Goal: Task Accomplishment & Management: Manage account settings

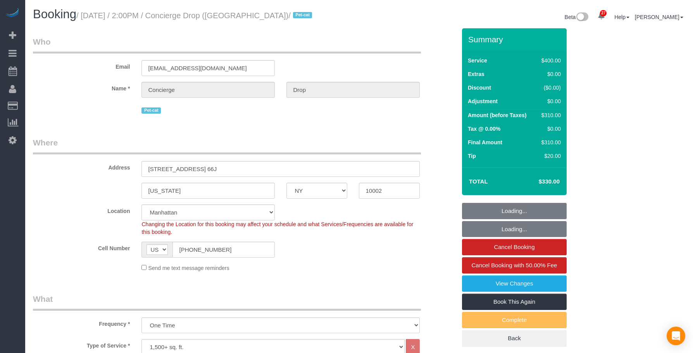
select select "NY"
select select "150"
select select "spot1"
select select "number:89"
select select "number:90"
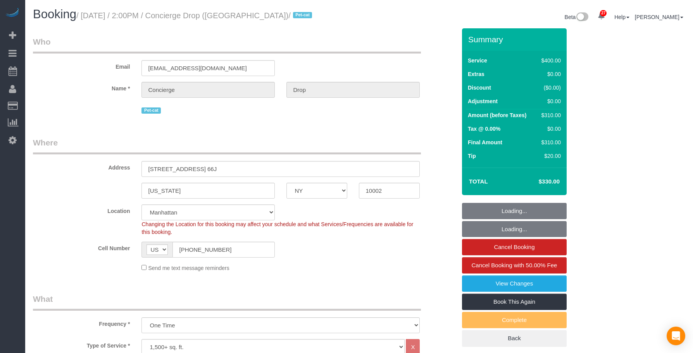
select select "number:15"
select select "number:6"
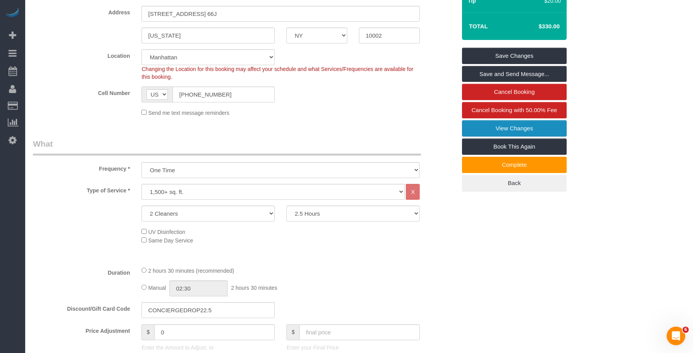
drag, startPoint x: 486, startPoint y: 130, endPoint x: 481, endPoint y: 130, distance: 5.1
click at [486, 130] on link "View Changes" at bounding box center [514, 128] width 105 height 16
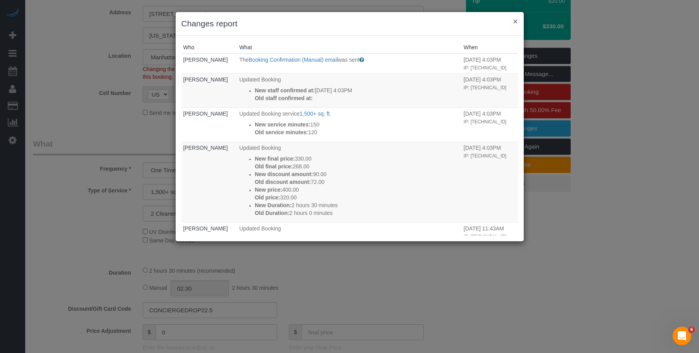
click at [515, 21] on button "×" at bounding box center [515, 21] width 5 height 8
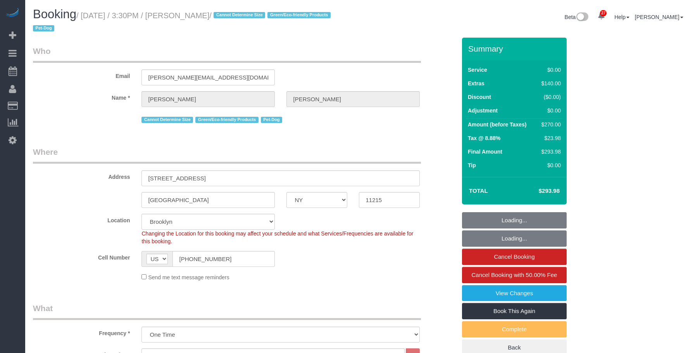
select select "NY"
select select "1"
select select "string:stripe-pm_1QWOL84VGloSiKo7qjqhUyLr"
select select "number:60"
select select "number:74"
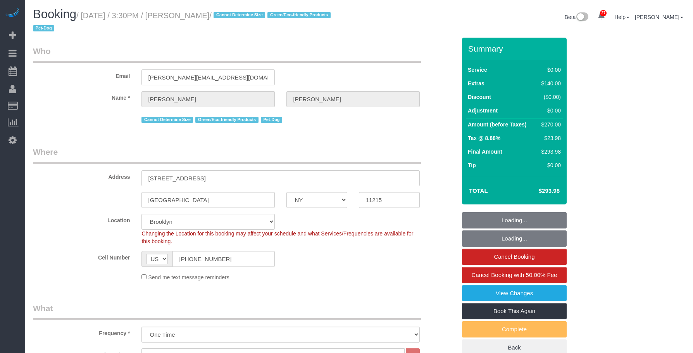
select select "number:13"
select select "number:5"
click at [89, 63] on div "Email michelle.morrisey11@gmail.com" at bounding box center [244, 65] width 435 height 40
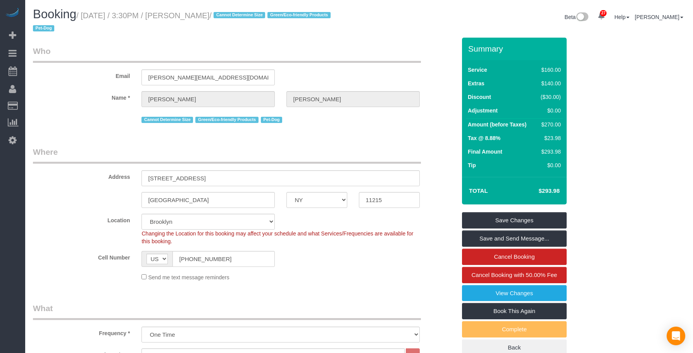
click at [42, 106] on link "Customers" at bounding box center [73, 106] width 97 height 16
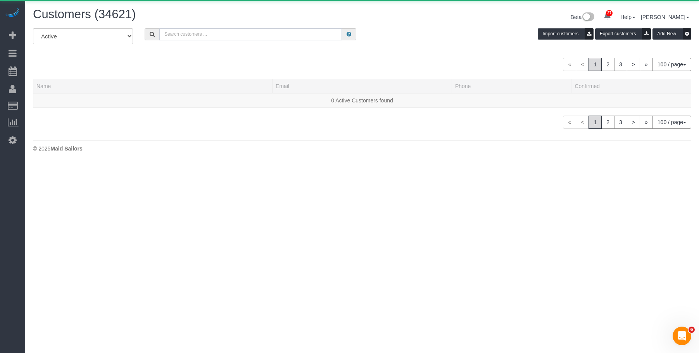
click at [328, 35] on input "text" at bounding box center [250, 34] width 183 height 12
paste input "michelle.morrisey11@gmail.com"
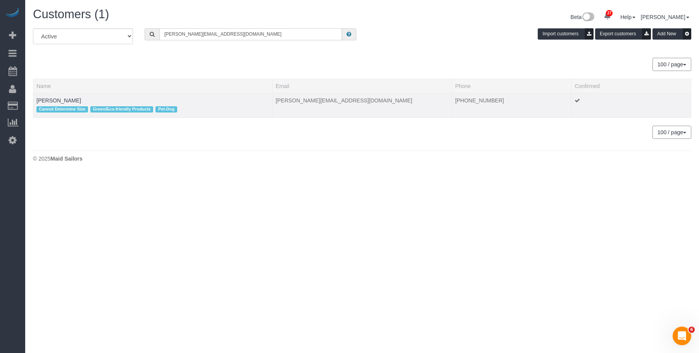
type input "michelle.morrisey11@gmail.com"
click at [49, 97] on td "Michelle Morrisey Cannot Determine Size Green/Eco-friendly Products Pet-Dog" at bounding box center [152, 105] width 239 height 24
click at [50, 98] on link "Michelle Morrisey" at bounding box center [58, 100] width 45 height 6
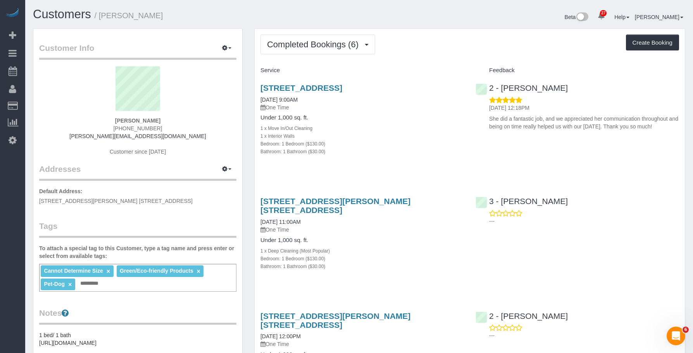
click at [308, 41] on span "Completed Bookings (6)" at bounding box center [314, 45] width 95 height 10
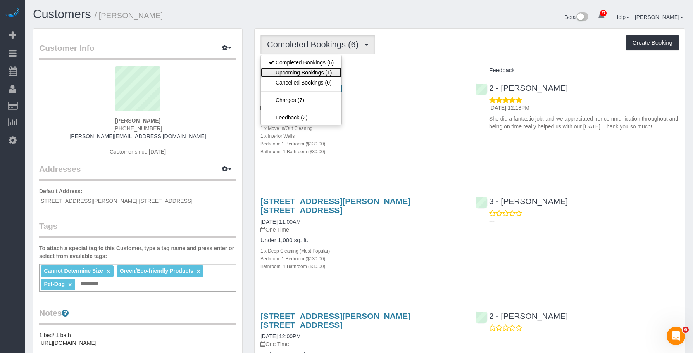
click at [301, 71] on link "Upcoming Bookings (1)" at bounding box center [301, 72] width 81 height 10
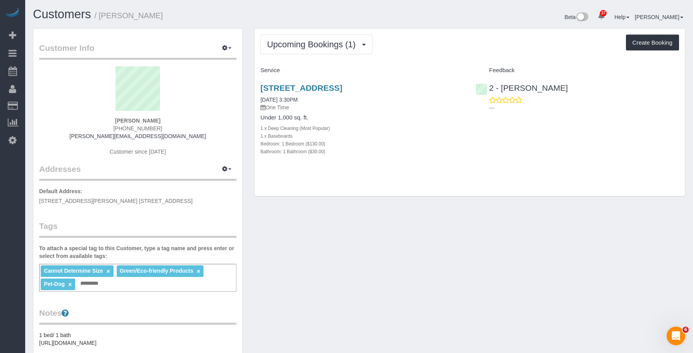
click at [387, 140] on div "Bedroom: 1 Bedroom ($130.00)" at bounding box center [363, 144] width 204 height 8
drag, startPoint x: 255, startPoint y: 87, endPoint x: 439, endPoint y: 86, distance: 184.2
click at [439, 86] on div "408 8th Avenue, Apt 2c, Brooklyn, NY 11215 09/26/2025 3:30PM One Time Under 1,0…" at bounding box center [362, 124] width 215 height 94
copy link "[STREET_ADDRESS]"
click at [342, 84] on link "[STREET_ADDRESS]" at bounding box center [302, 87] width 82 height 9
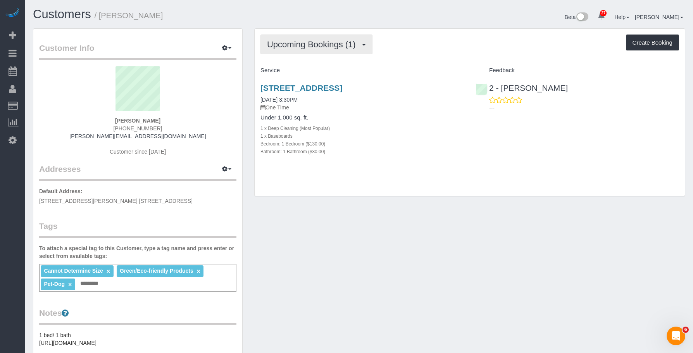
click at [332, 40] on span "Upcoming Bookings (1)" at bounding box center [313, 45] width 93 height 10
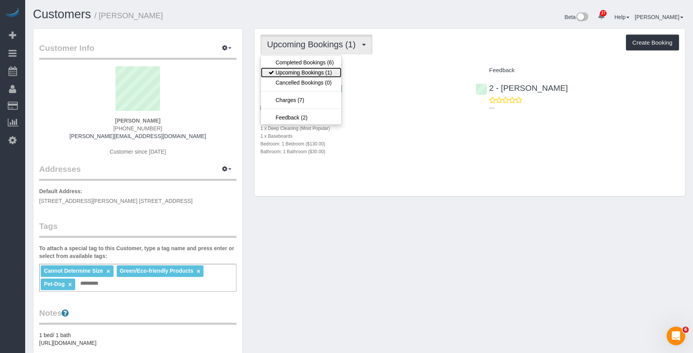
click at [327, 73] on link "Upcoming Bookings (1)" at bounding box center [301, 72] width 81 height 10
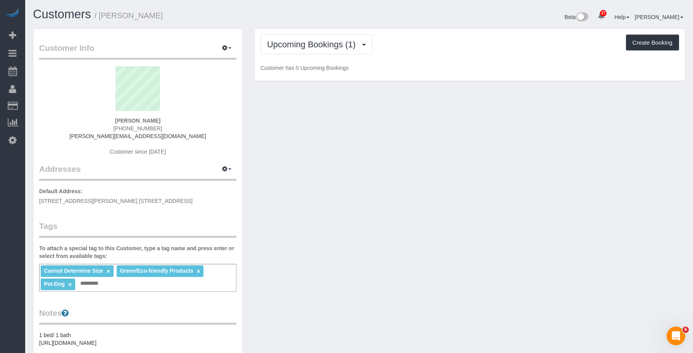
click at [390, 111] on div "Customer Info Edit Contact Info Send Message Email Preferences Special Sales Ta…" at bounding box center [359, 310] width 664 height 565
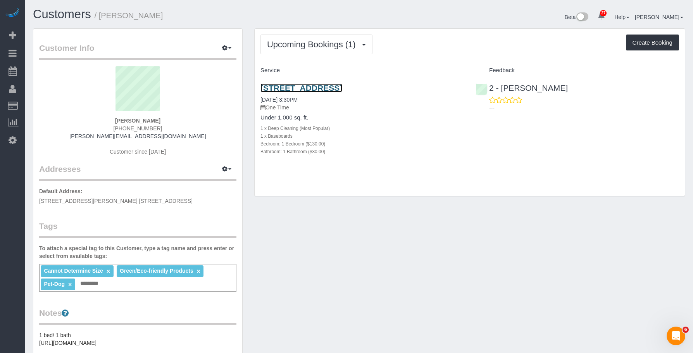
click at [342, 88] on link "[STREET_ADDRESS]" at bounding box center [302, 87] width 82 height 9
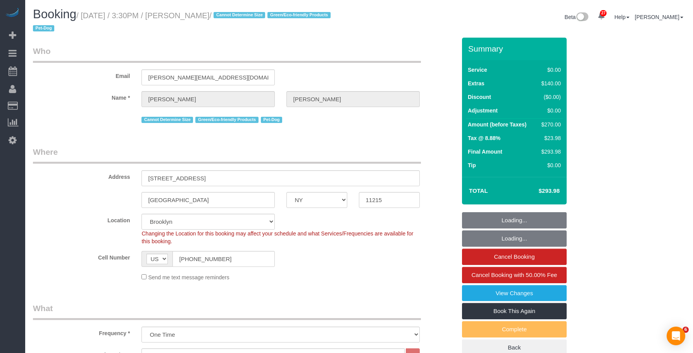
select select "NY"
select select "1"
select select "string:stripe-pm_1QWOL84VGloSiKo7qjqhUyLr"
select select "number:60"
select select "number:74"
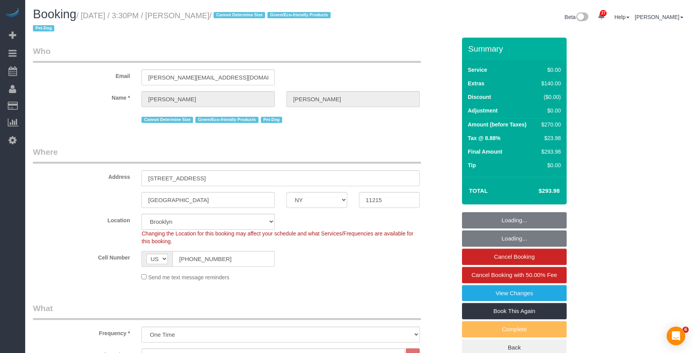
select select "number:13"
select select "number:5"
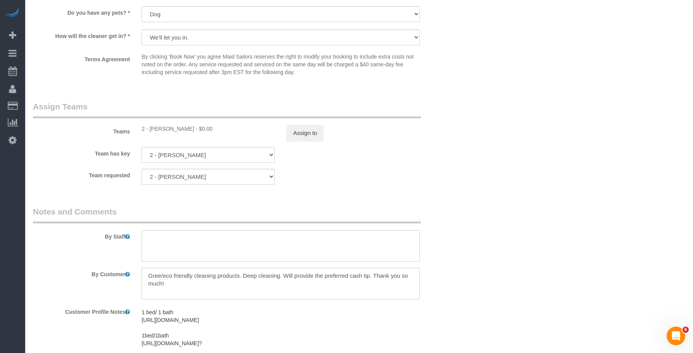
scroll to position [853, 0]
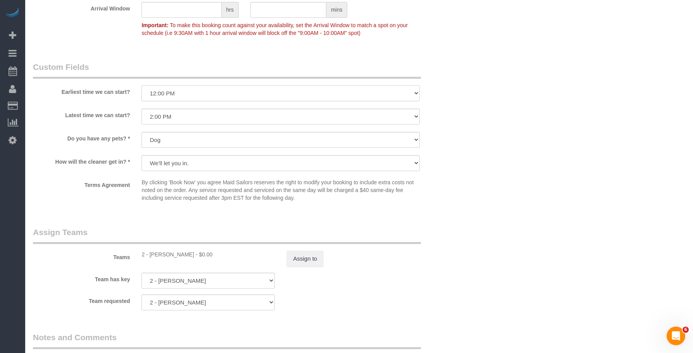
drag, startPoint x: 233, startPoint y: 92, endPoint x: 226, endPoint y: 100, distance: 10.7
click at [233, 92] on select "I am not flexible, keep my selected time 8:00 AM 9:00 AM 10:00 AM 11:00 AM 12:0…" at bounding box center [281, 93] width 278 height 16
select select "number:89"
click at [142, 85] on select "I am not flexible, keep my selected time 8:00 AM 9:00 AM 10:00 AM 11:00 AM 12:0…" at bounding box center [281, 93] width 278 height 16
drag, startPoint x: 214, startPoint y: 114, endPoint x: 211, endPoint y: 124, distance: 10.3
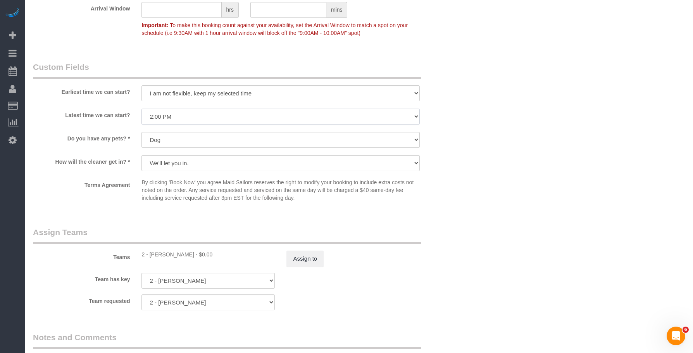
click at [214, 114] on select "I am not flexible, keep my selected time 8:00 AM 9:00 AM 10:00 AM 11:00 AM 12:0…" at bounding box center [281, 117] width 278 height 16
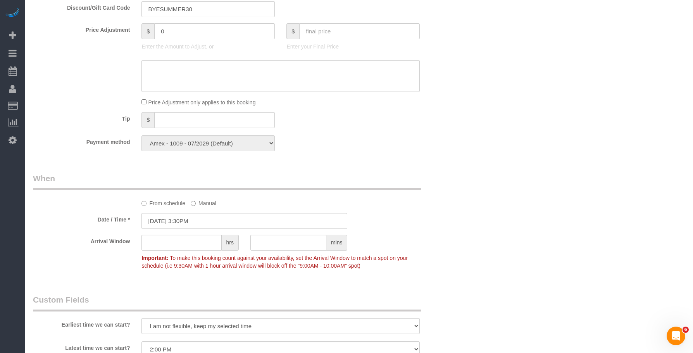
scroll to position [814, 0]
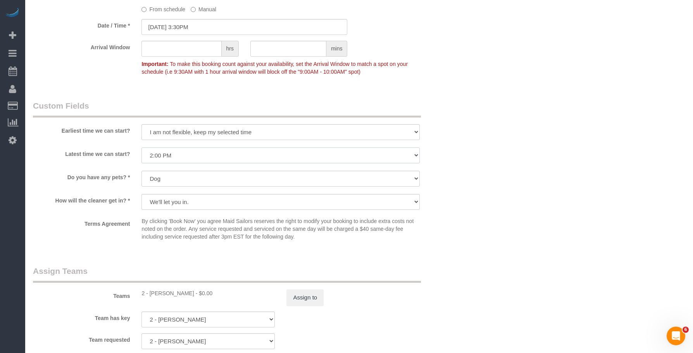
drag, startPoint x: 225, startPoint y: 153, endPoint x: 223, endPoint y: 161, distance: 8.7
click at [225, 153] on select "I am not flexible, keep my selected time 8:00 AM 9:00 AM 10:00 AM 11:00 AM 12:0…" at bounding box center [281, 155] width 278 height 16
select select "number:90"
click at [142, 147] on select "I am not flexible, keep my selected time 8:00 AM 9:00 AM 10:00 AM 11:00 AM 12:0…" at bounding box center [281, 155] width 278 height 16
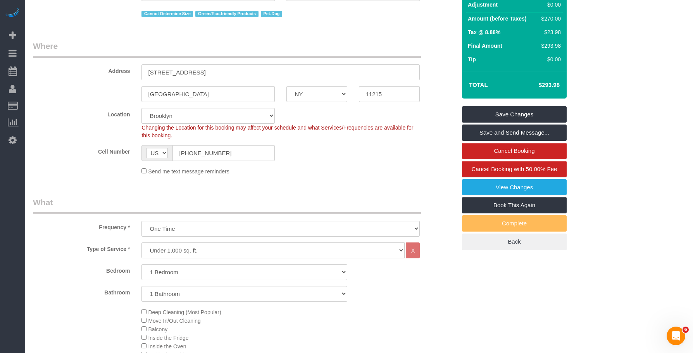
scroll to position [39, 0]
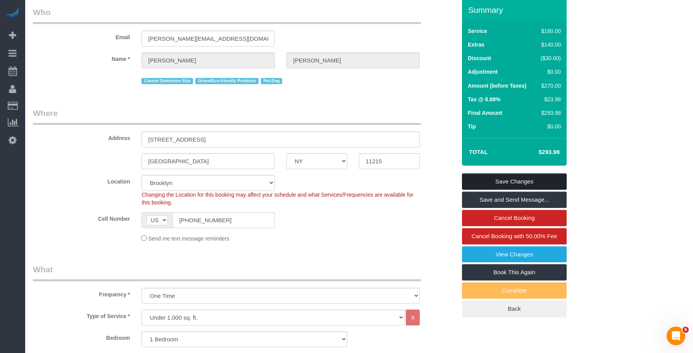
click at [556, 176] on link "Save Changes" at bounding box center [514, 181] width 105 height 16
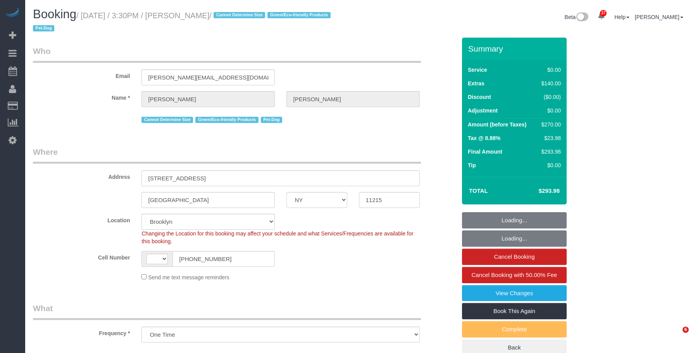
select select "NY"
select select "string:stripe-pm_1QWOL84VGloSiKo7qjqhUyLr"
select select "number:89"
select select "number:90"
select select "number:13"
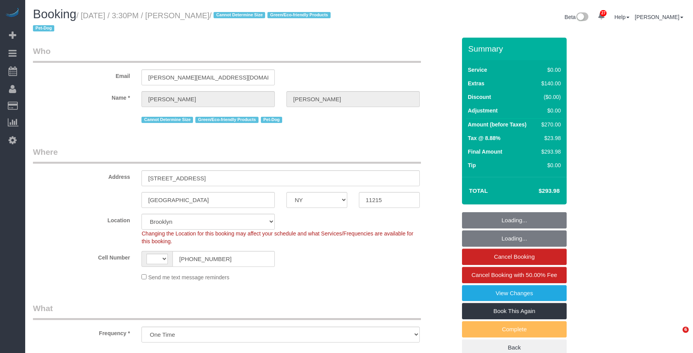
select select "number:5"
select select "object:1095"
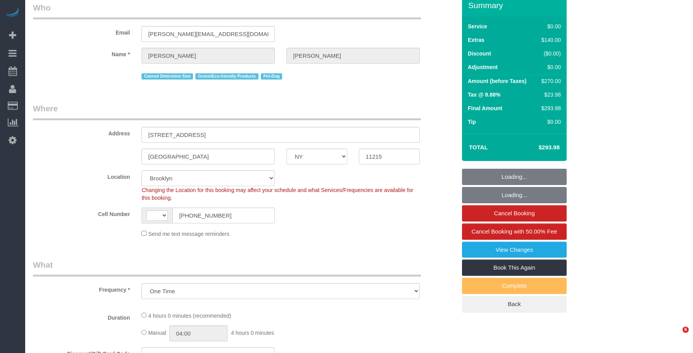
select select "string:[GEOGRAPHIC_DATA]"
select select "1"
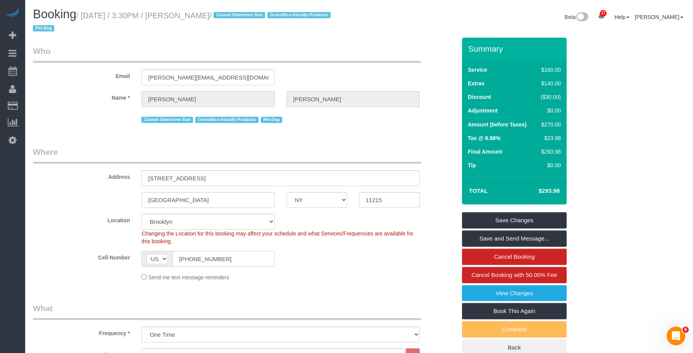
drag, startPoint x: 201, startPoint y: 262, endPoint x: 130, endPoint y: 250, distance: 72.3
click at [129, 251] on div "Cell Number AF AL DZ AD AO AI AQ AG AR AM AW AU AT AZ BS BH BD BB BY BE BZ BJ B…" at bounding box center [244, 259] width 435 height 16
click at [474, 295] on link "View Changes" at bounding box center [514, 293] width 105 height 16
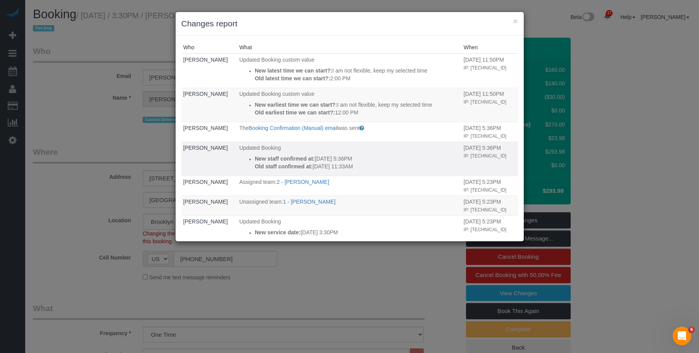
scroll to position [78, 0]
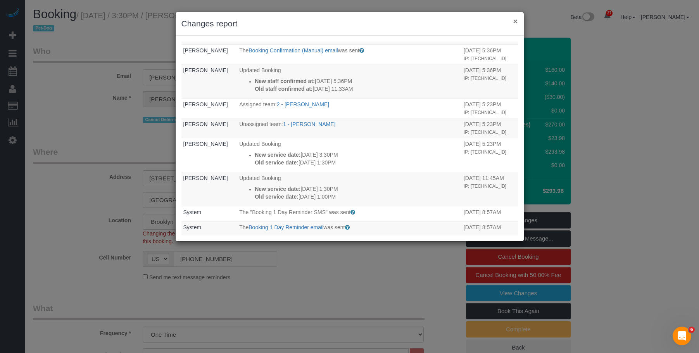
click at [517, 17] on button "×" at bounding box center [515, 21] width 5 height 8
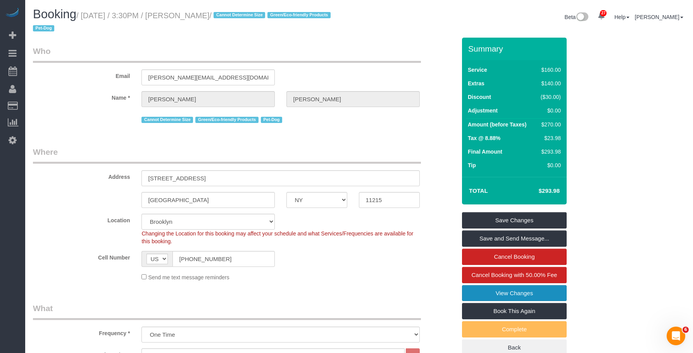
click at [481, 287] on link "View Changes" at bounding box center [514, 293] width 105 height 16
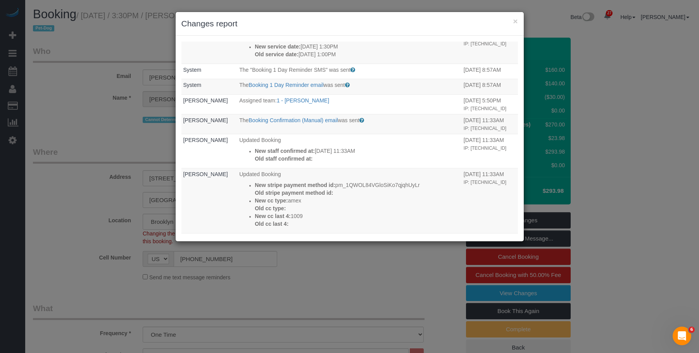
scroll to position [185, 0]
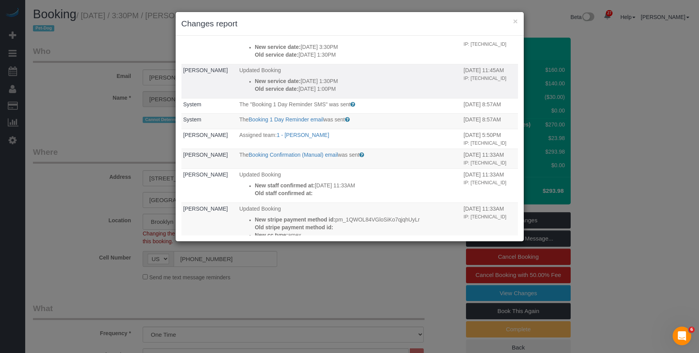
drag, startPoint x: 359, startPoint y: 128, endPoint x: 339, endPoint y: 126, distance: 21.1
click at [339, 93] on p "Old service date: 09/26/2025 1:00PM" at bounding box center [357, 89] width 205 height 8
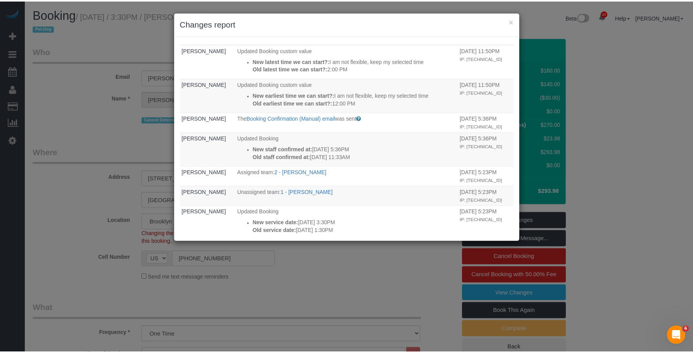
scroll to position [0, 0]
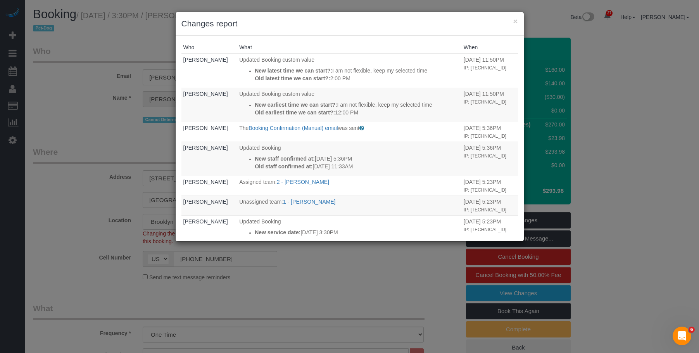
click at [518, 21] on div "× Changes report" at bounding box center [350, 24] width 348 height 24
click at [512, 20] on h3 "Changes report" at bounding box center [349, 24] width 337 height 12
click at [514, 20] on button "×" at bounding box center [515, 21] width 5 height 8
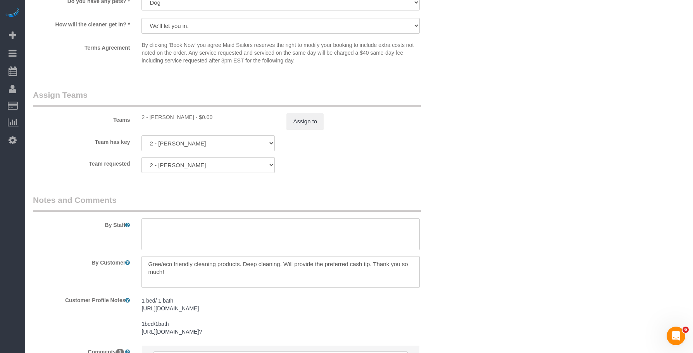
scroll to position [881, 0]
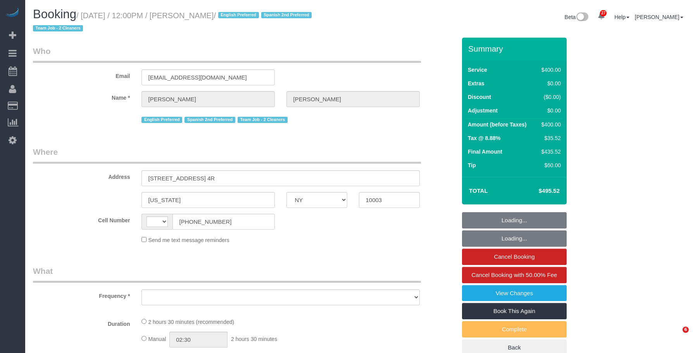
select select "NY"
select select "string:[GEOGRAPHIC_DATA]"
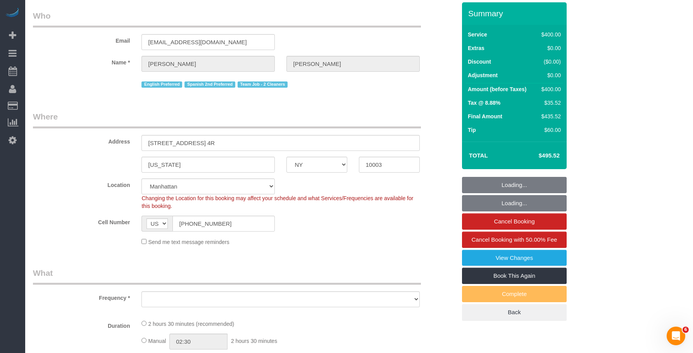
select select "string:stripe-pm_1RXQ5M4VGloSiKo7OnvxrPDv"
select select "number:89"
select select "number:74"
select select "number:15"
select select "number:7"
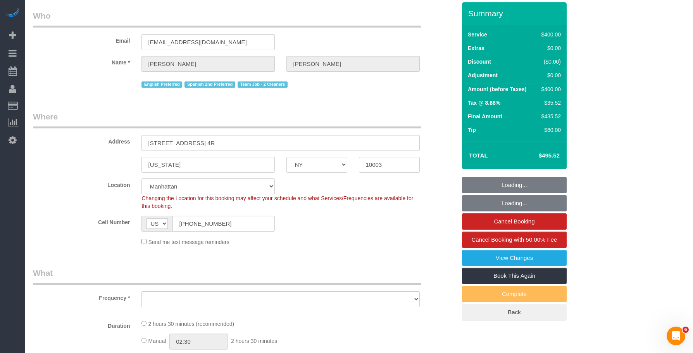
scroll to position [116, 0]
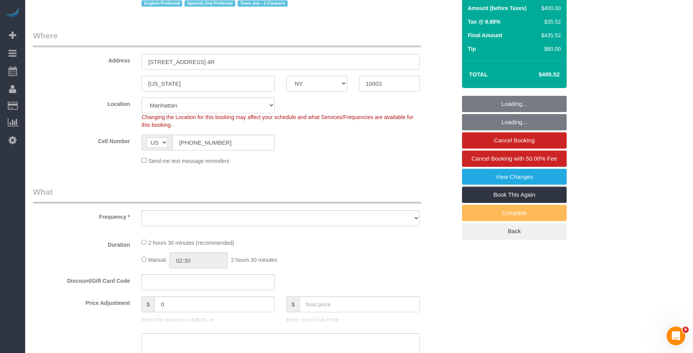
select select "object:982"
select select "2"
select select "150"
select select "spot1"
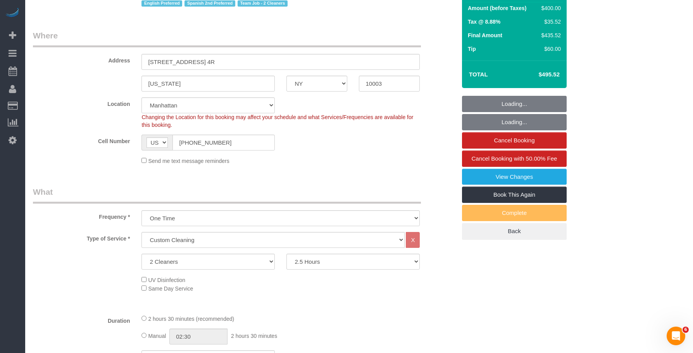
select select "object:1120"
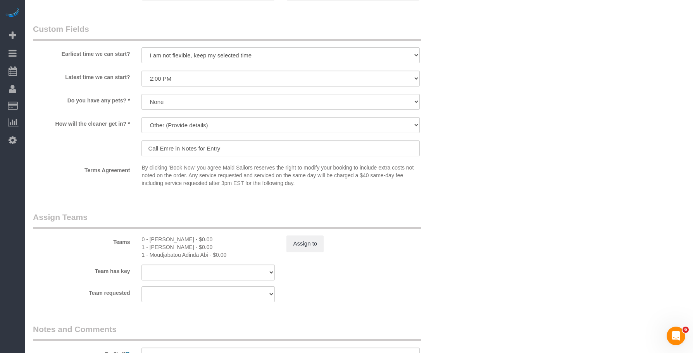
scroll to position [737, 0]
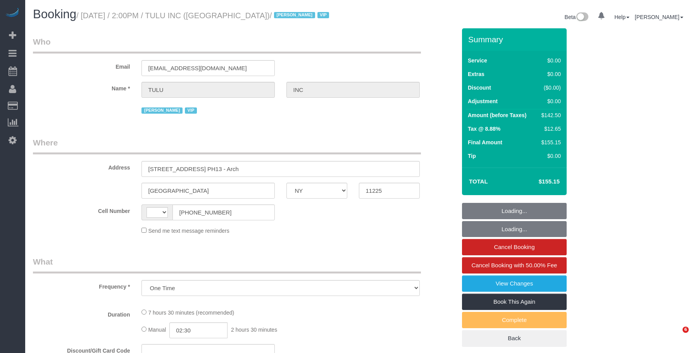
select select "NY"
select select "number:89"
select select "number:90"
select select "number:15"
select select "number:5"
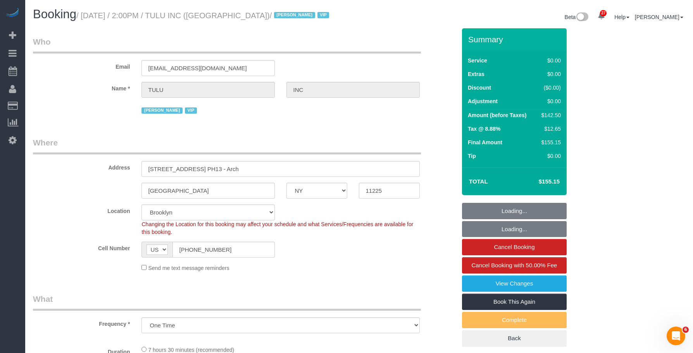
select select "string:[GEOGRAPHIC_DATA]"
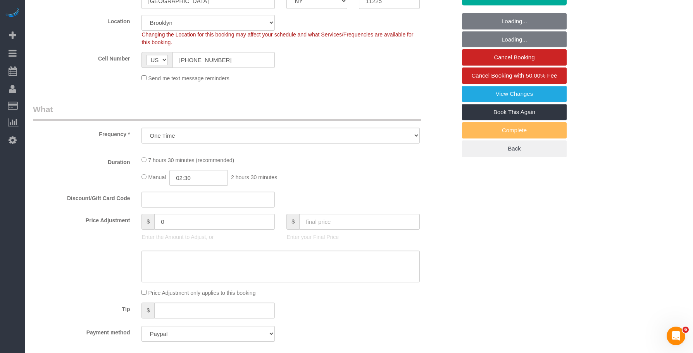
select select "spot1"
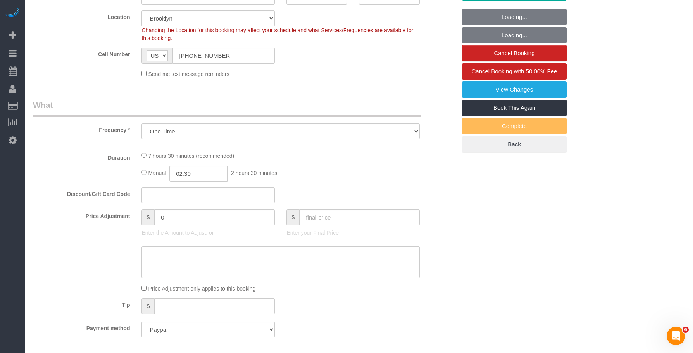
select select "object:1446"
select select "3"
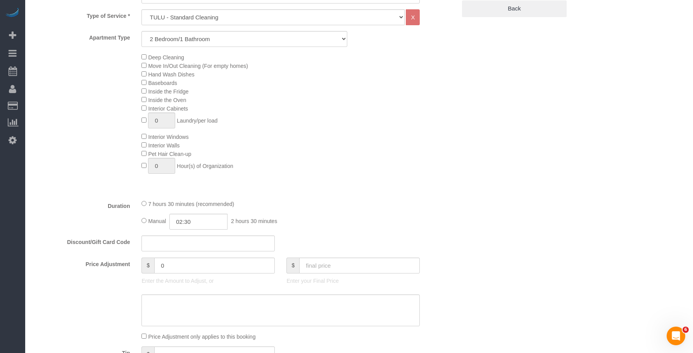
scroll to position [388, 0]
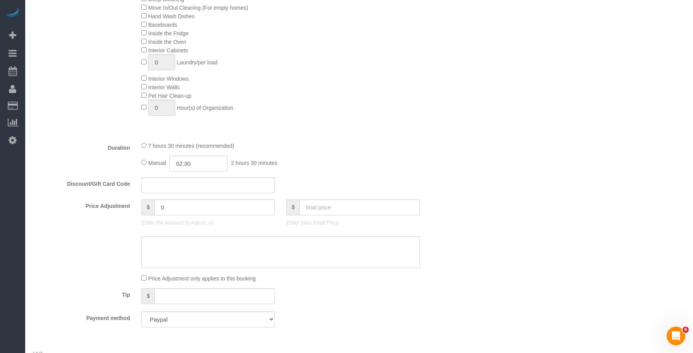
select select "3"
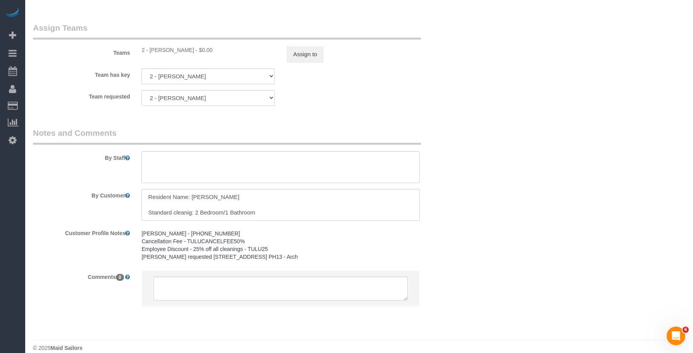
scroll to position [968, 0]
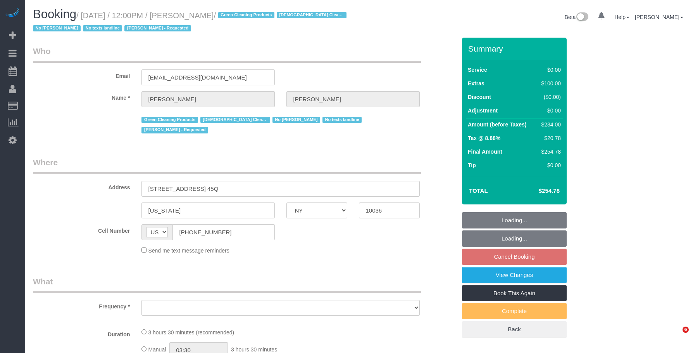
select select "NY"
select select "object:831"
select select "string:stripe-pm_1SBOIi4VGloSiKo7Y2vR3uI4"
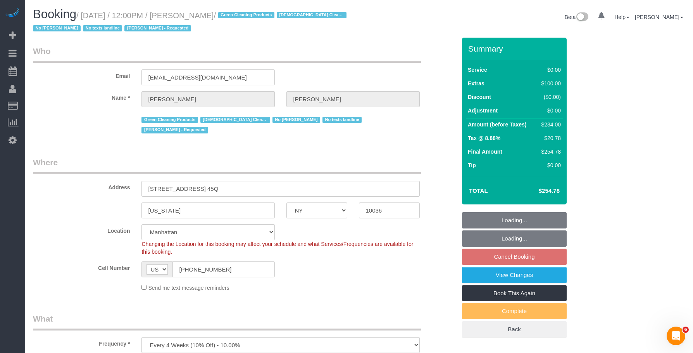
select select "1"
select select "spot5"
select select "number:89"
select select "number:90"
select select "number:15"
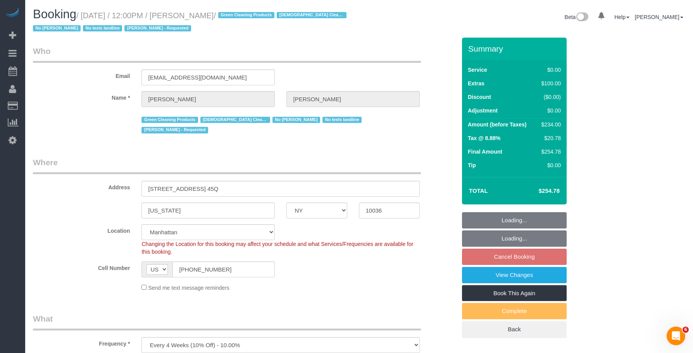
select select "number:5"
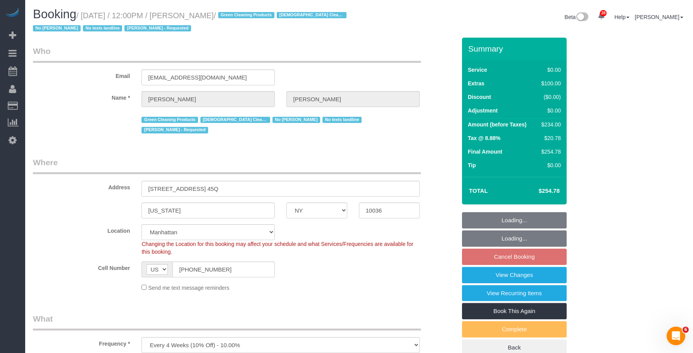
select select "1"
select select "object:1564"
drag, startPoint x: 200, startPoint y: 14, endPoint x: 258, endPoint y: 19, distance: 58.0
click at [258, 19] on small "/ September 27, 2025 / 12:00PM / David Kupferberg / Green Cleaning Products Mal…" at bounding box center [191, 22] width 316 height 22
copy small "David Kupferberg"
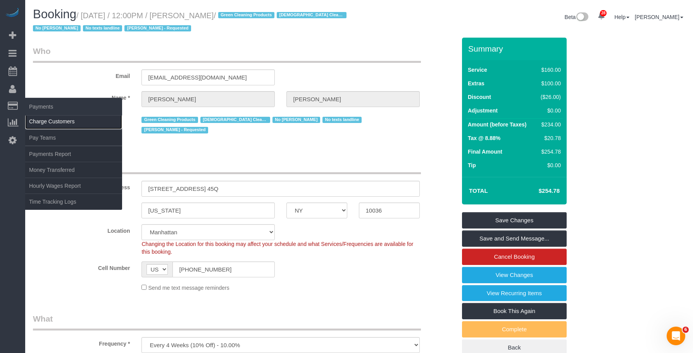
drag, startPoint x: 45, startPoint y: 120, endPoint x: 50, endPoint y: 119, distance: 4.8
click at [45, 120] on link "Charge Customers" at bounding box center [73, 122] width 97 height 16
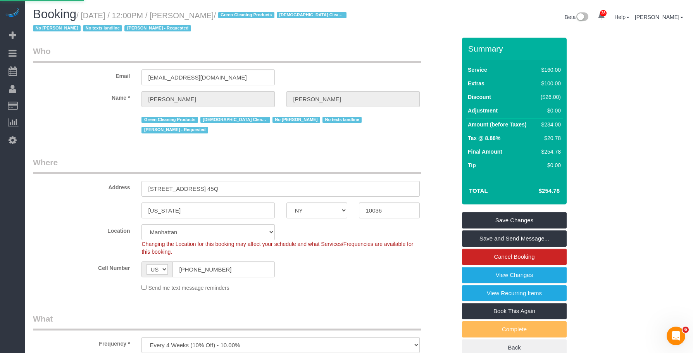
select select
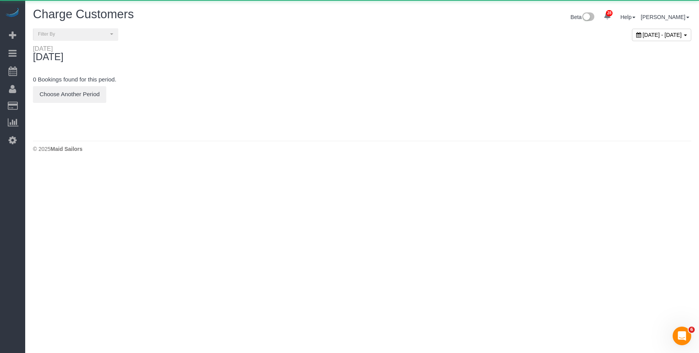
click at [643, 34] on span "September 26, 2025 - September 26, 2025" at bounding box center [662, 35] width 39 height 6
type input "**********"
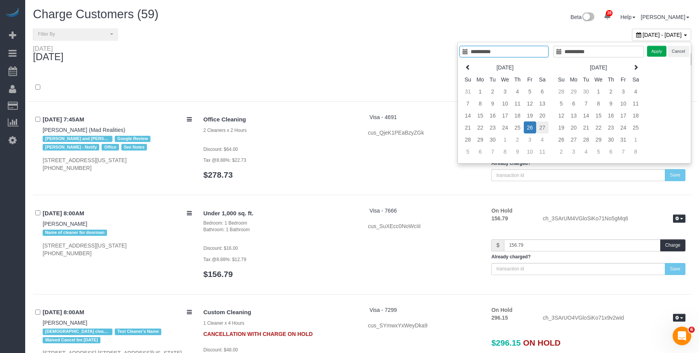
type input "**********"
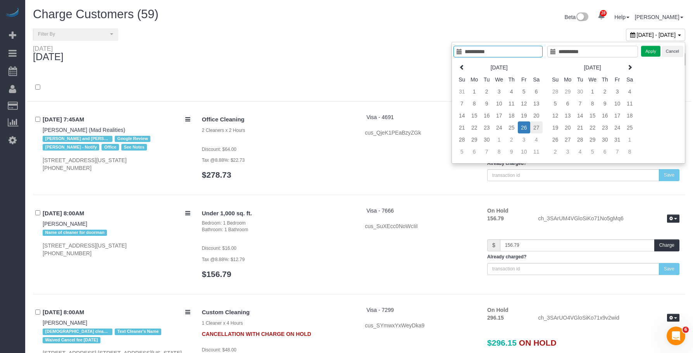
click at [536, 127] on td "27" at bounding box center [536, 127] width 12 height 12
type input "**********"
click at [536, 127] on td "27" at bounding box center [536, 127] width 12 height 12
type input "**********"
click at [649, 51] on button "Apply" at bounding box center [650, 51] width 19 height 11
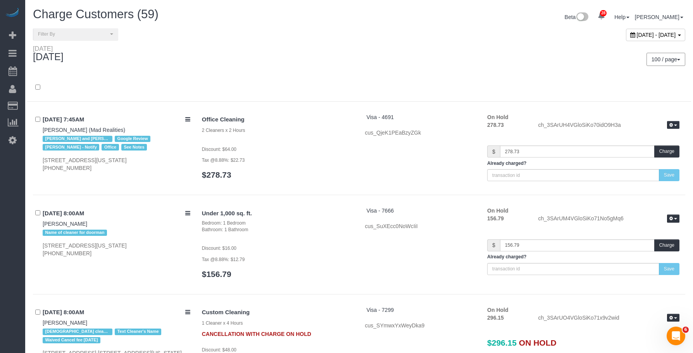
click at [421, 45] on div "100 / page 10 / page 20 / page 30 / page 40 / page 50 / page 100 / page" at bounding box center [525, 59] width 332 height 29
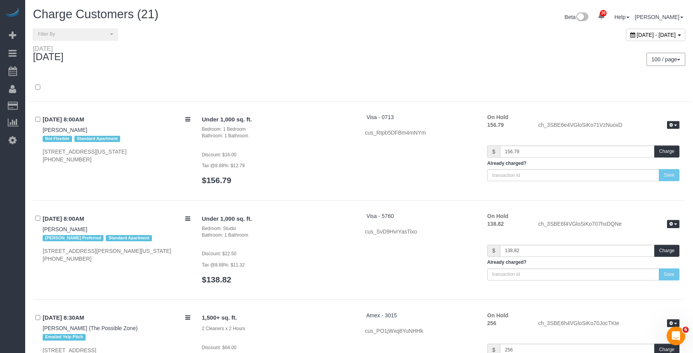
scroll to position [1318, 0]
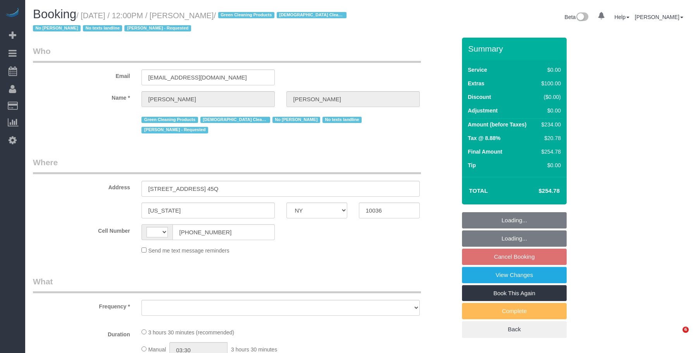
select select "NY"
select select "string:[GEOGRAPHIC_DATA]"
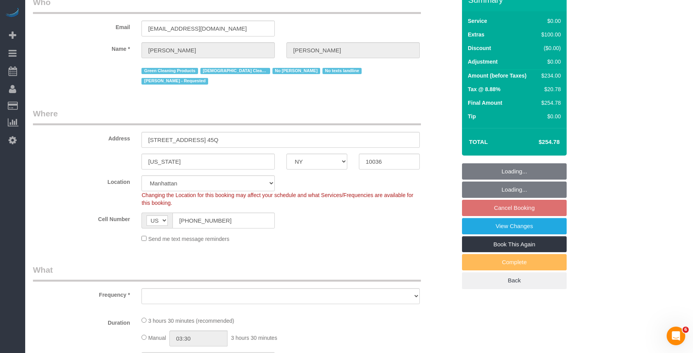
select select "string:stripe-pm_1SBOIi4VGloSiKo7Y2vR3uI4"
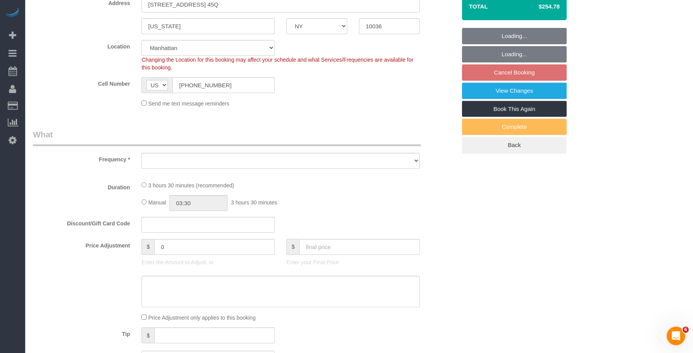
select select "object:837"
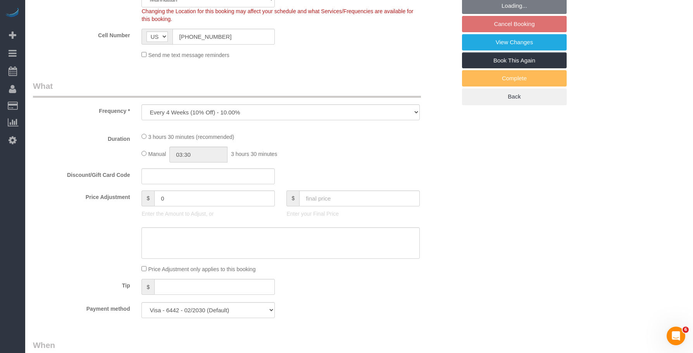
select select "spot5"
select select "number:89"
select select "number:90"
select select "number:15"
select select "number:5"
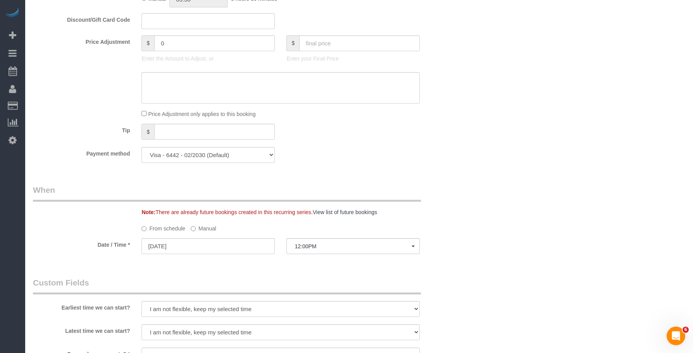
select select "object:1528"
select select "1"
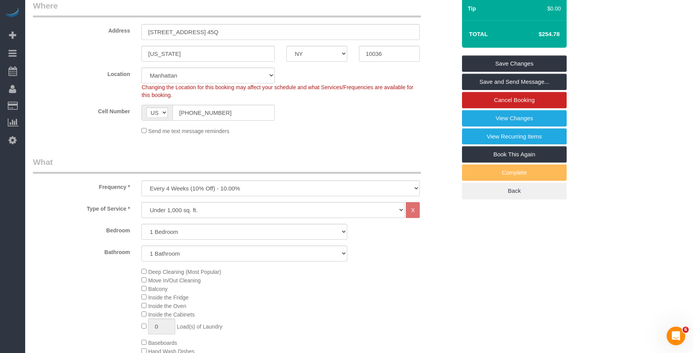
scroll to position [154, 0]
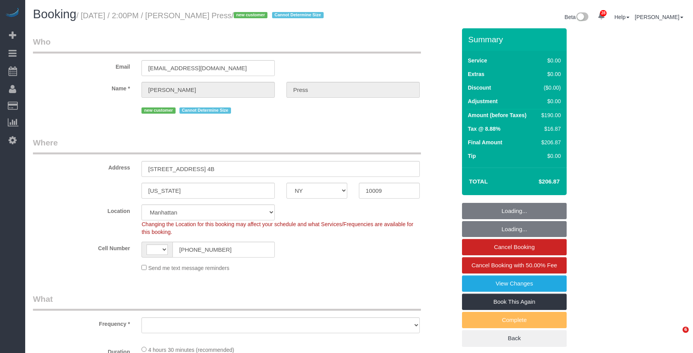
select select "NY"
select select "string:[GEOGRAPHIC_DATA]"
select select "string:stripe-pm_1S6YfM4VGloSiKo7PXEYptiZ"
select select "number:58"
select select "number:75"
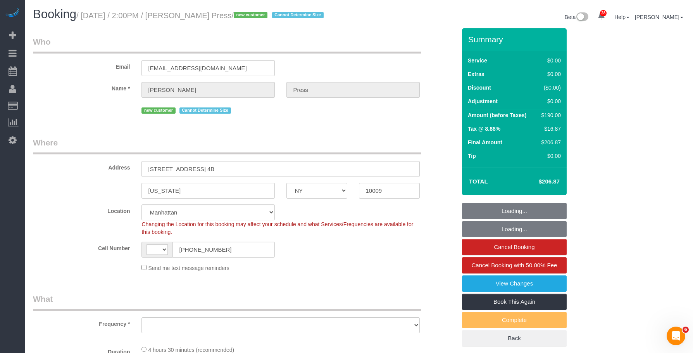
select select "number:15"
select select "number:5"
select select "object:970"
select select "2"
select select "spot1"
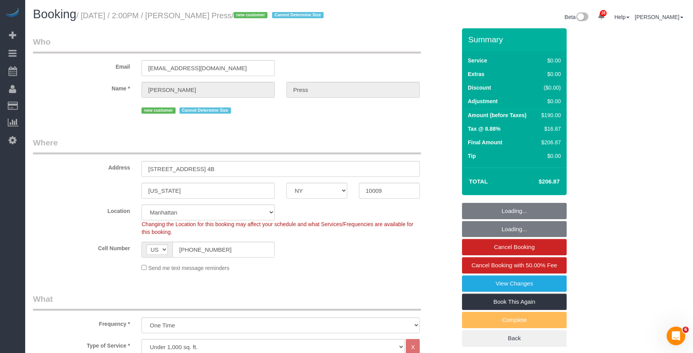
select select "object:1082"
select select "2"
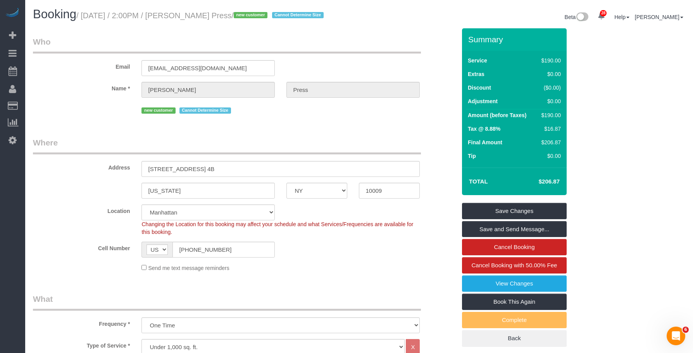
drag, startPoint x: 217, startPoint y: 67, endPoint x: 87, endPoint y: 59, distance: 130.1
click at [87, 59] on div "Email caseyjpress@gmail.com" at bounding box center [244, 56] width 435 height 40
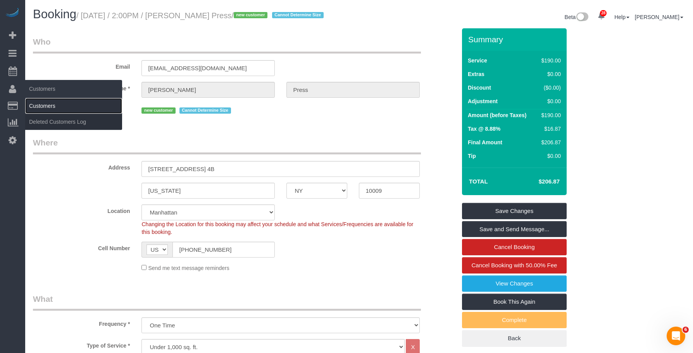
click at [36, 104] on link "Customers" at bounding box center [73, 106] width 97 height 16
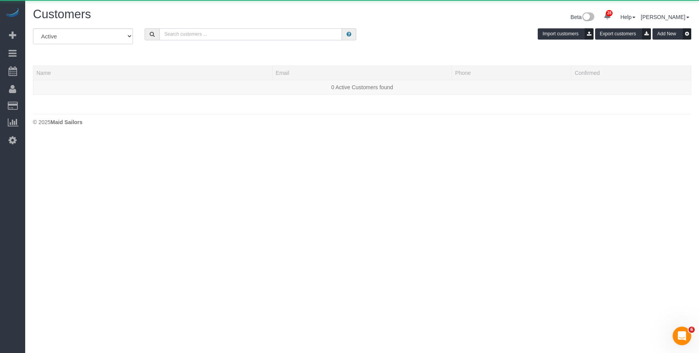
click at [249, 36] on input "text" at bounding box center [250, 34] width 183 height 12
paste input "caseyjpress@gmail.com"
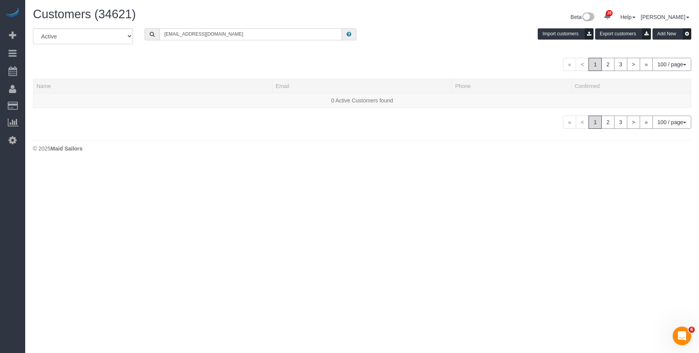
type input "caseyjpress@gmail.com"
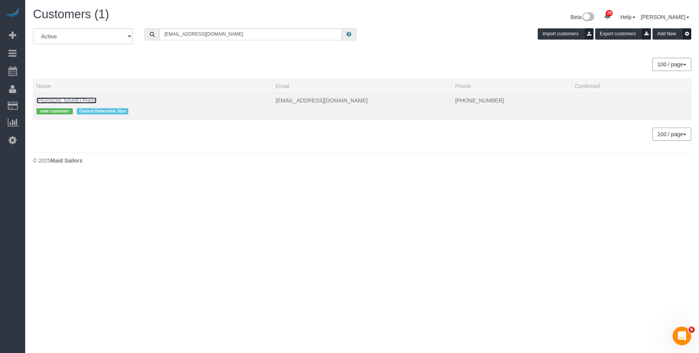
click at [60, 98] on link "[PERSON_NAME] Press" at bounding box center [66, 100] width 60 height 6
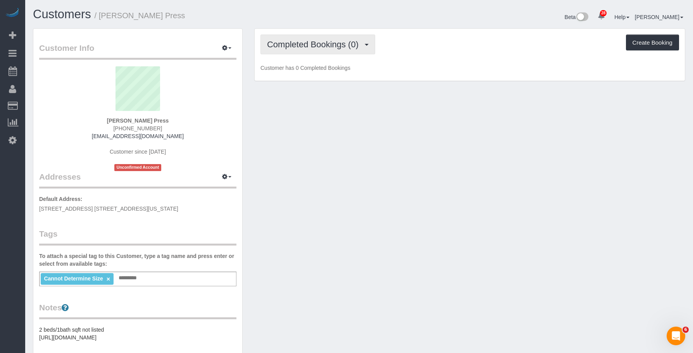
drag, startPoint x: 309, startPoint y: 51, endPoint x: 304, endPoint y: 74, distance: 23.8
click at [309, 51] on button "Completed Bookings (0)" at bounding box center [318, 45] width 115 height 20
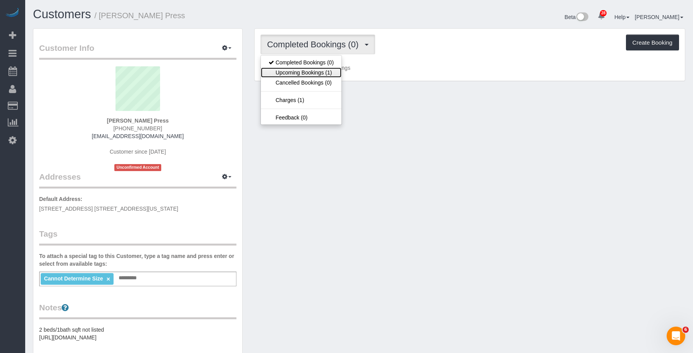
click at [303, 76] on link "Upcoming Bookings (1)" at bounding box center [301, 72] width 81 height 10
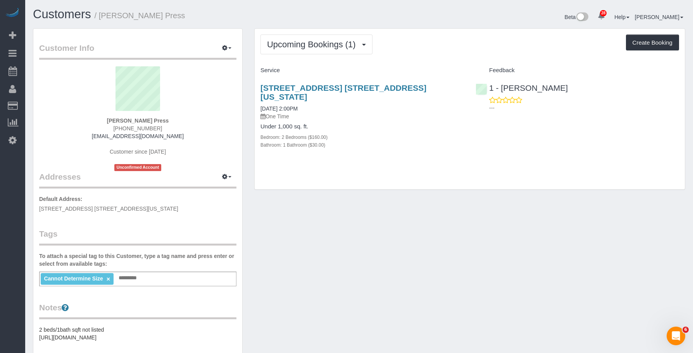
drag, startPoint x: 249, startPoint y: 83, endPoint x: 428, endPoint y: 84, distance: 178.4
click at [428, 84] on div "Upcoming Bookings (1) Completed Bookings (0) Upcoming Bookings (1) Cancelled Bo…" at bounding box center [470, 112] width 443 height 169
copy link "[STREET_ADDRESS] [STREET_ADDRESS][US_STATE]"
click at [321, 85] on link "[STREET_ADDRESS] [STREET_ADDRESS][US_STATE]" at bounding box center [344, 92] width 166 height 18
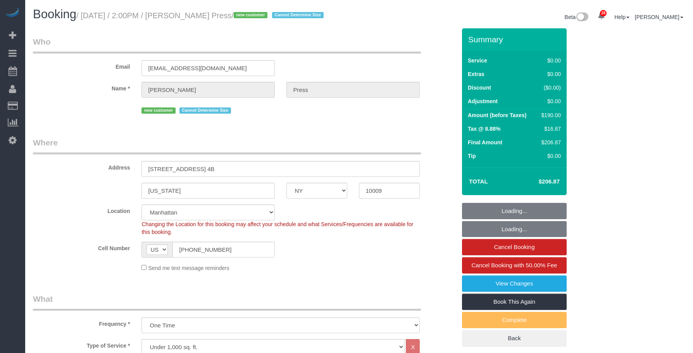
select select "NY"
select select "2"
select select "number:58"
select select "number:75"
select select "number:15"
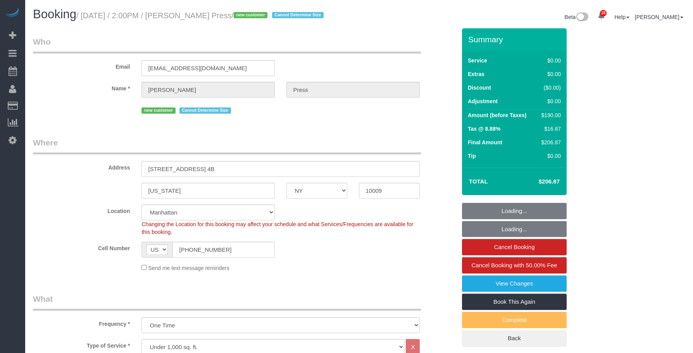
select select "number:5"
select select "spot1"
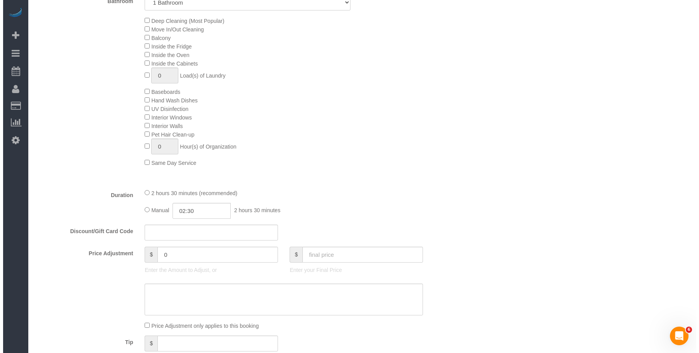
scroll to position [155, 0]
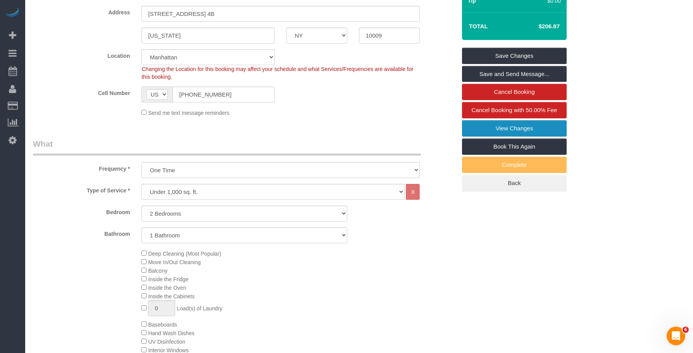
click at [494, 128] on link "View Changes" at bounding box center [514, 128] width 105 height 16
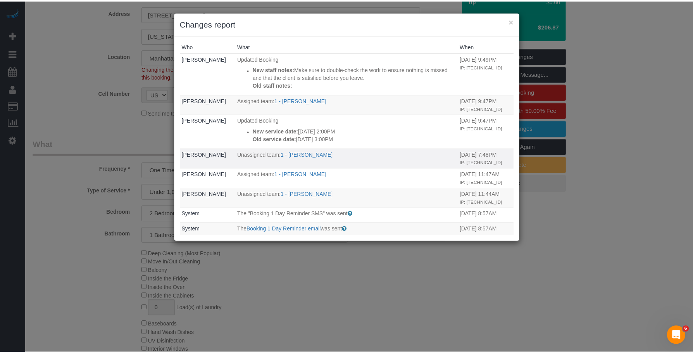
scroll to position [0, 0]
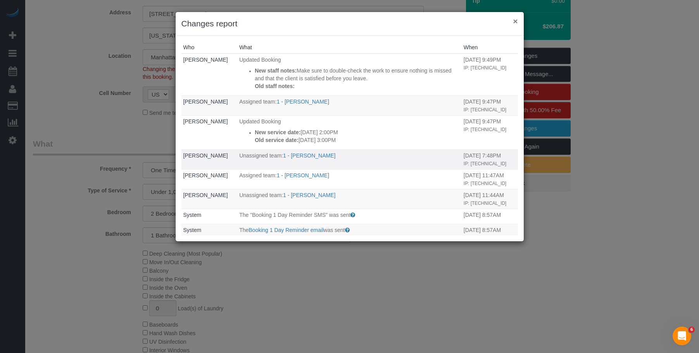
drag, startPoint x: 516, startPoint y: 19, endPoint x: 353, endPoint y: 144, distance: 205.8
click at [516, 19] on button "×" at bounding box center [515, 21] width 5 height 8
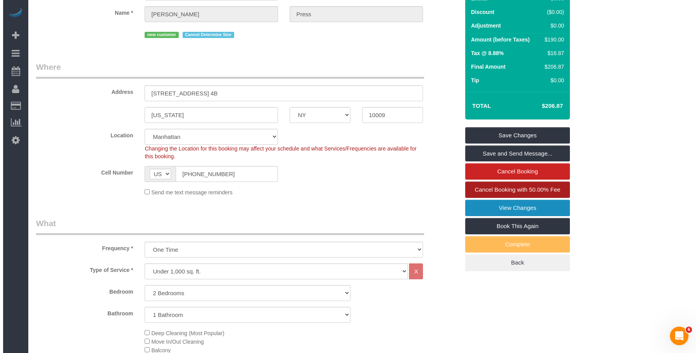
scroll to position [39, 0]
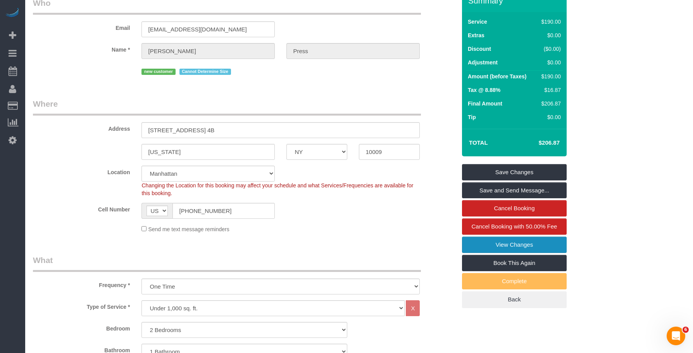
click at [477, 242] on link "View Changes" at bounding box center [514, 245] width 105 height 16
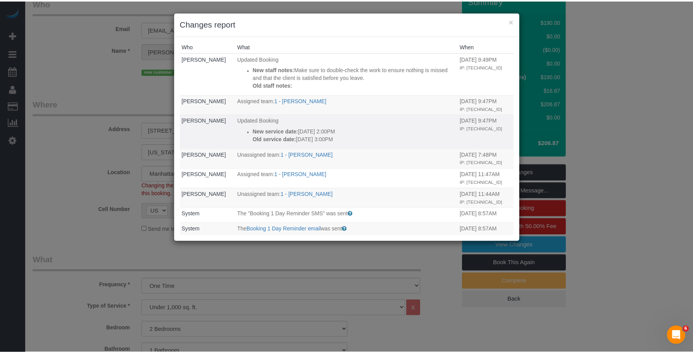
scroll to position [0, 0]
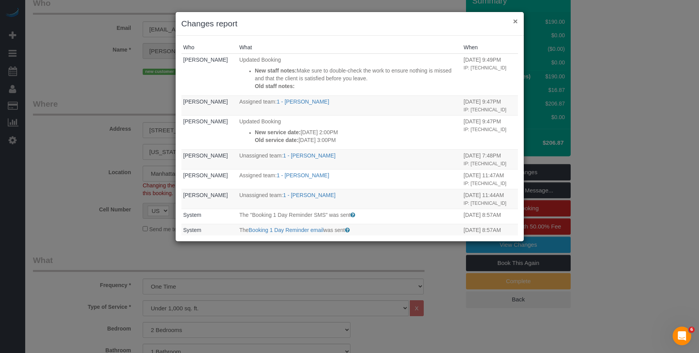
click at [515, 21] on button "×" at bounding box center [515, 21] width 5 height 8
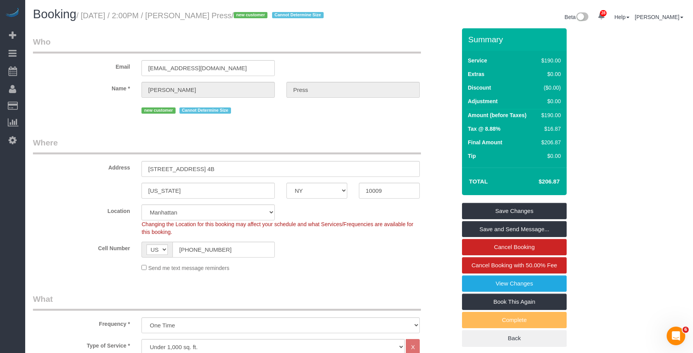
drag, startPoint x: 195, startPoint y: 18, endPoint x: 239, endPoint y: 18, distance: 43.4
click at [239, 18] on small "/ September 26, 2025 / 2:00PM / Casey Press / new customer Cannot Determine Size" at bounding box center [201, 15] width 250 height 9
copy small "[PERSON_NAME] Press"
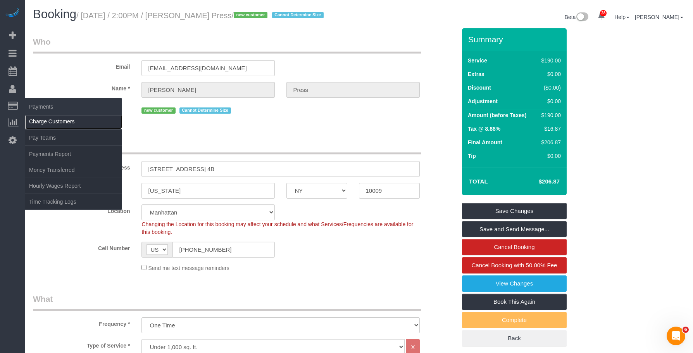
click at [53, 120] on link "Charge Customers" at bounding box center [73, 122] width 97 height 16
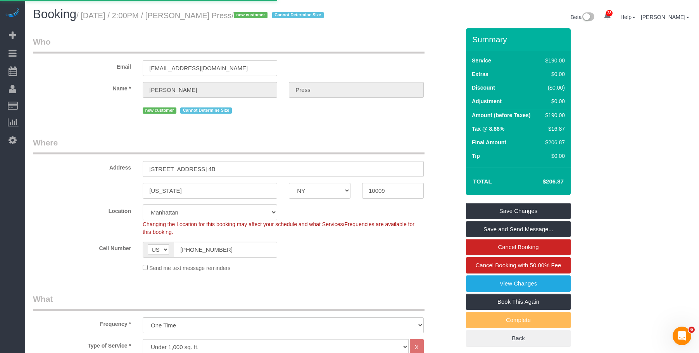
select select
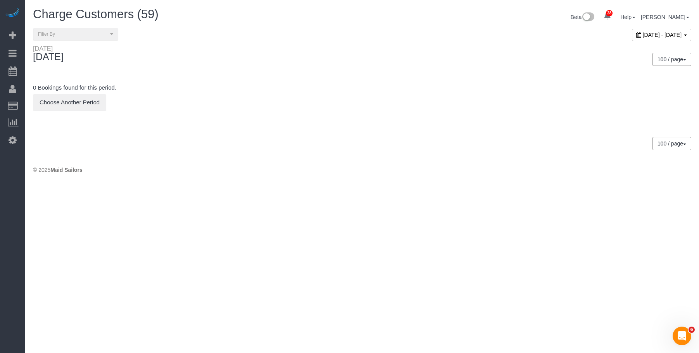
click at [643, 32] on span "[DATE] - [DATE]" at bounding box center [662, 35] width 39 height 6
type input "**********"
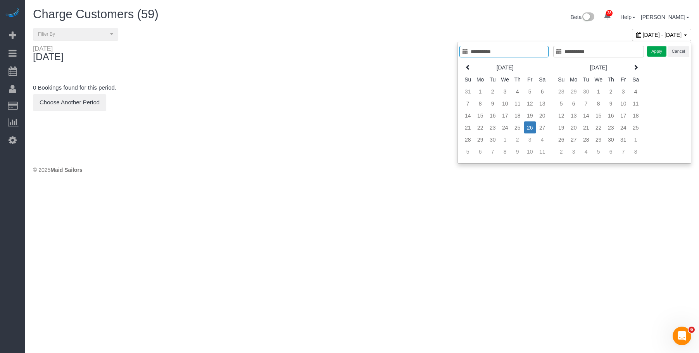
type input "**********"
click at [358, 29] on div "**********" at bounding box center [194, 34] width 335 height 12
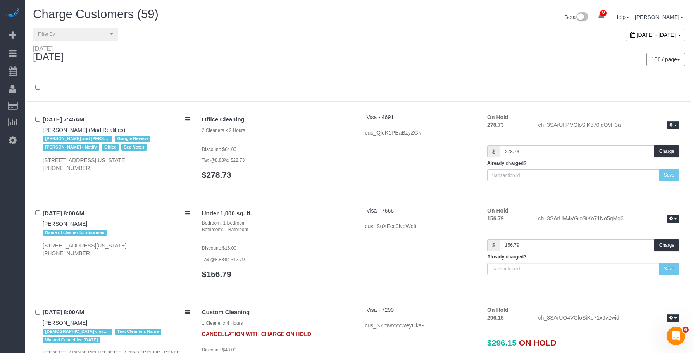
scroll to position [4287, 0]
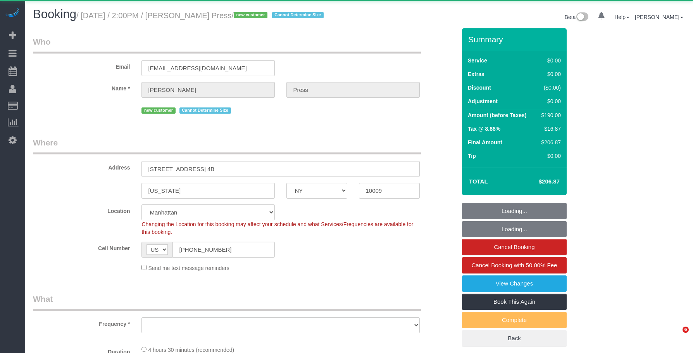
select select "NY"
select select "object:825"
select select "number:58"
select select "number:75"
select select "number:15"
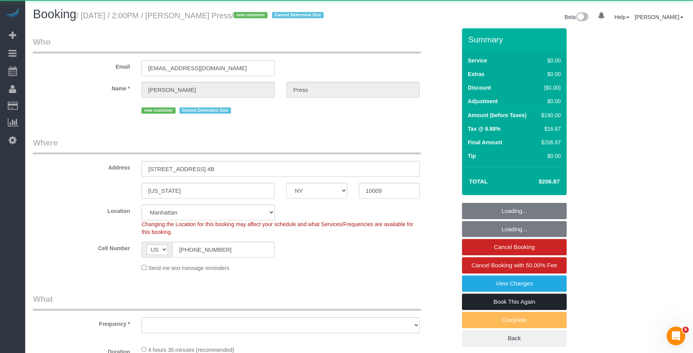
select select "number:5"
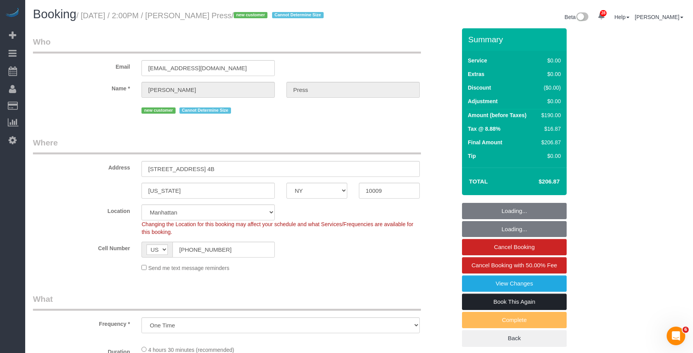
select select "string:stripe-pm_1S6YfM4VGloSiKo7PXEYptiZ"
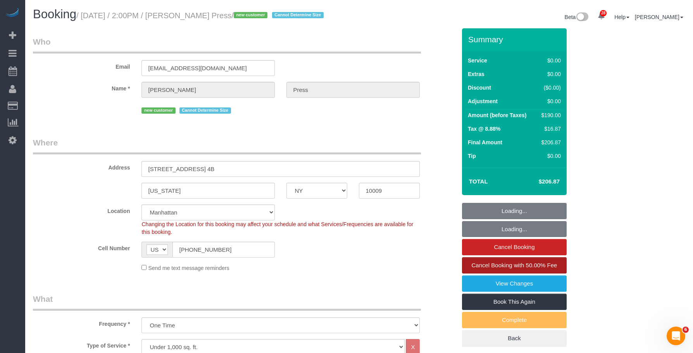
select select "object:1412"
select select "2"
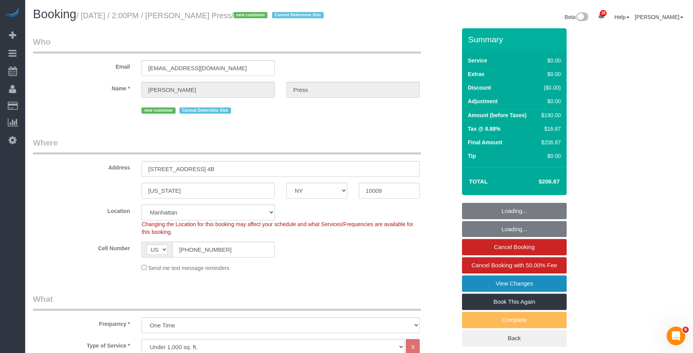
select select "spot1"
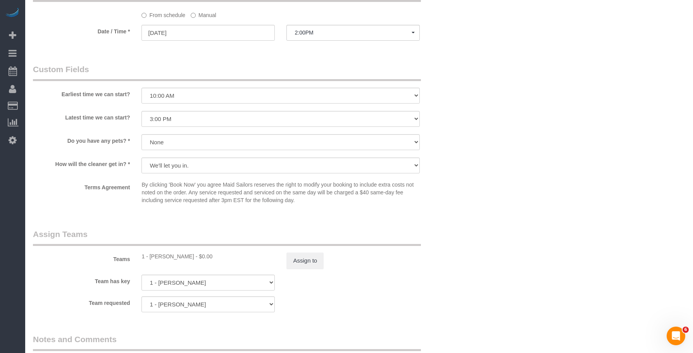
scroll to position [853, 0]
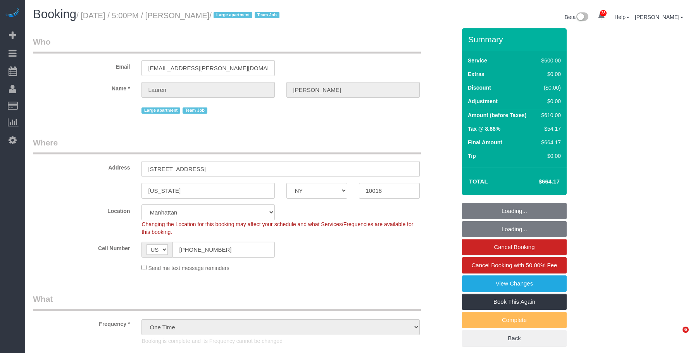
select select "NY"
select select "3"
select select "150"
select select "string:stripe-pm_1S7vcl4VGloSiKo7FxsmvrwF"
select select "number:89"
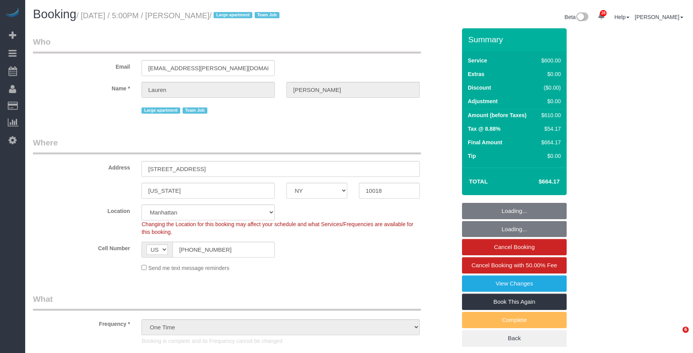
select select "number:90"
select select "number:15"
select select "number:5"
select select "object:1512"
select select "spot1"
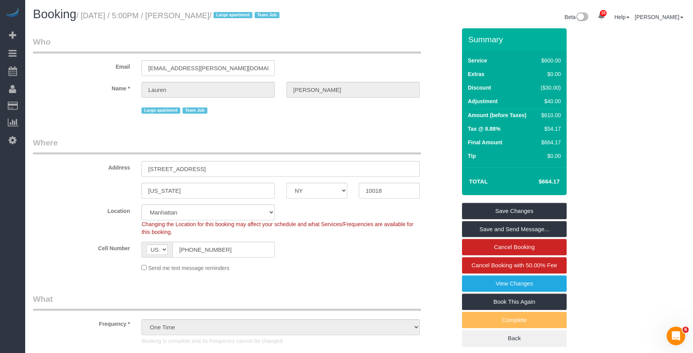
drag, startPoint x: 195, startPoint y: 18, endPoint x: 246, endPoint y: 19, distance: 50.8
click at [246, 19] on small "/ [DATE] / 5:00PM / [PERSON_NAME] / Large apartment Team Job" at bounding box center [179, 15] width 206 height 9
copy small "[PERSON_NAME]"
drag, startPoint x: 486, startPoint y: 285, endPoint x: 477, endPoint y: 281, distance: 10.2
click at [486, 285] on link "View Changes" at bounding box center [514, 283] width 105 height 16
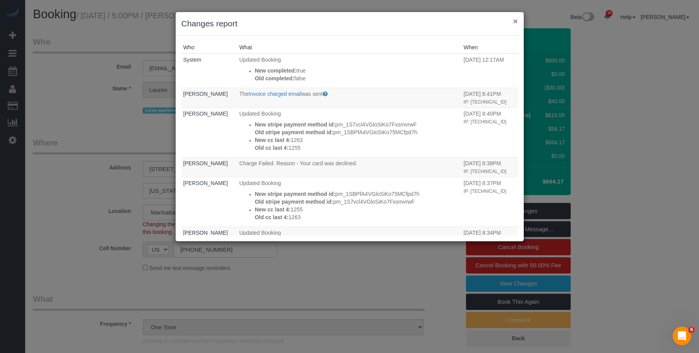
click at [516, 21] on button "×" at bounding box center [515, 21] width 5 height 8
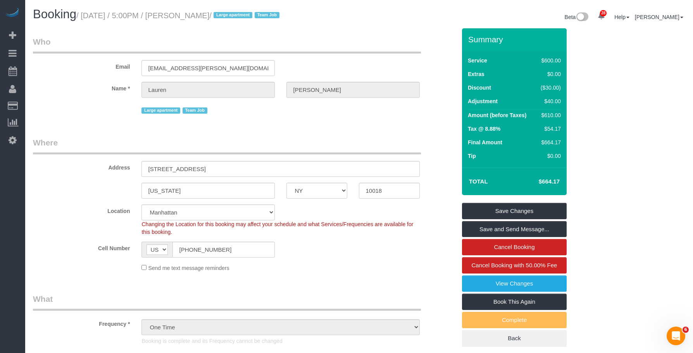
drag, startPoint x: 197, startPoint y: 16, endPoint x: 244, endPoint y: 20, distance: 47.9
click at [244, 20] on h1 "Booking / [DATE] / 5:00PM / [PERSON_NAME] / Large apartment Team Job" at bounding box center [193, 14] width 321 height 13
copy small "[PERSON_NAME]"
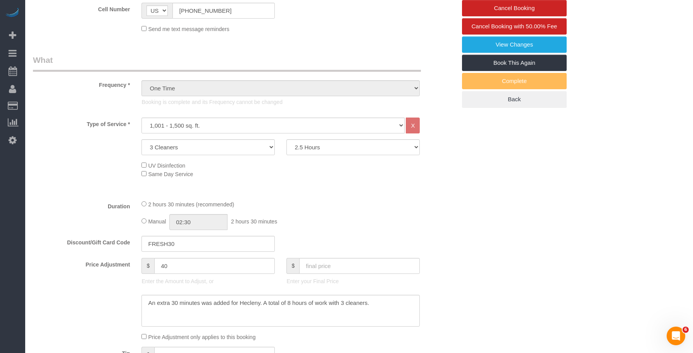
scroll to position [310, 0]
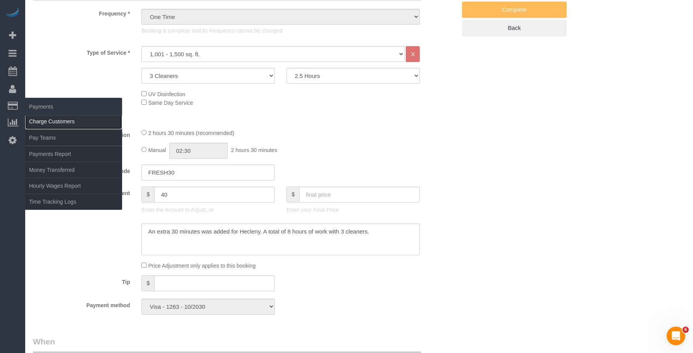
click at [53, 122] on link "Charge Customers" at bounding box center [73, 122] width 97 height 16
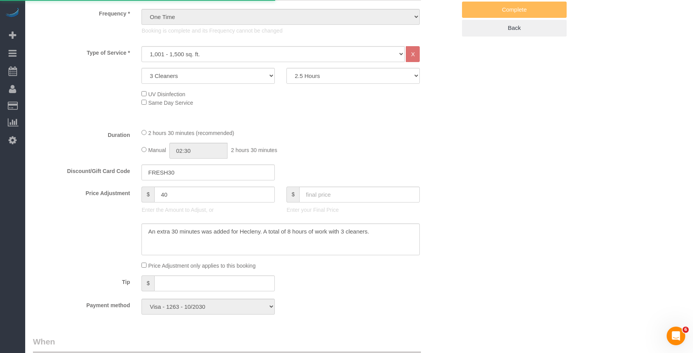
select select
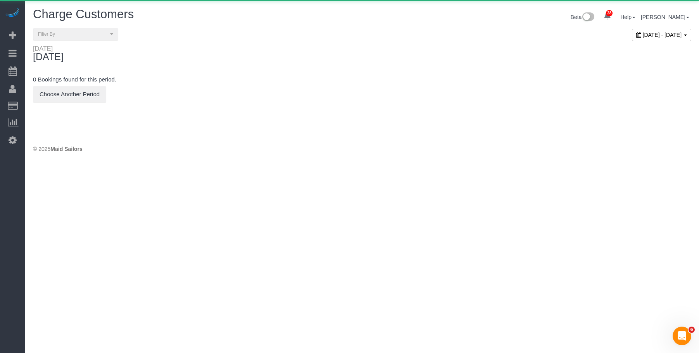
click at [632, 40] on div "[DATE] - [DATE]" at bounding box center [661, 35] width 59 height 12
type input "**********"
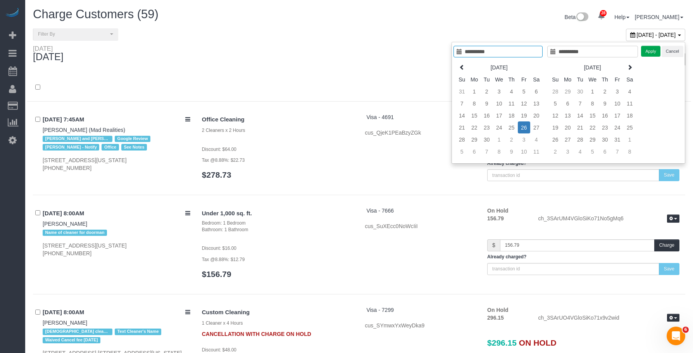
click at [397, 53] on div "100 / page 10 / page 20 / page 30 / page 40 / page 50 / page 100 / page" at bounding box center [525, 59] width 321 height 13
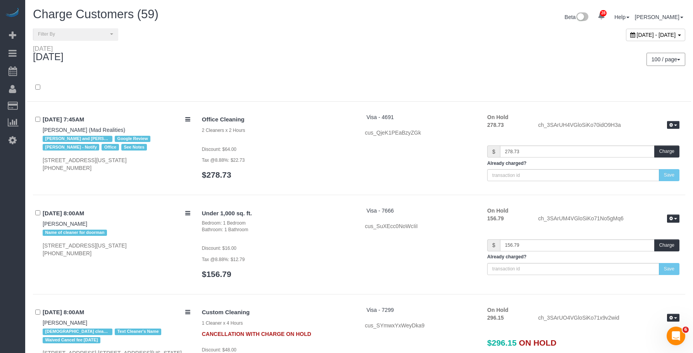
click at [637, 33] on span "[DATE] - [DATE]" at bounding box center [656, 35] width 39 height 6
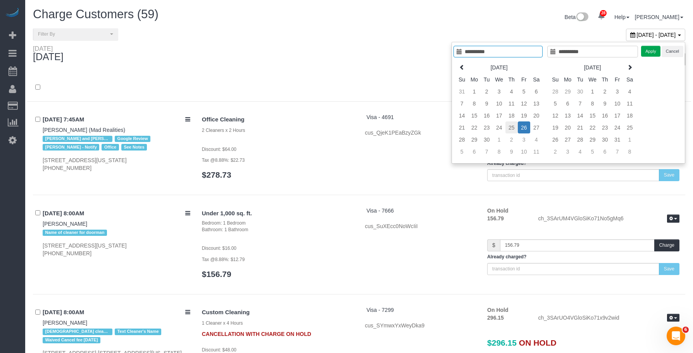
type input "**********"
click at [509, 128] on td "25" at bounding box center [512, 127] width 12 height 12
type input "**********"
click at [509, 128] on td "25" at bounding box center [512, 127] width 12 height 12
type input "**********"
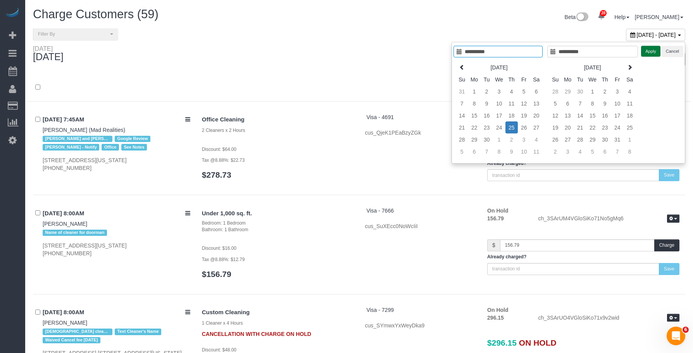
click at [653, 48] on button "Apply" at bounding box center [650, 51] width 19 height 11
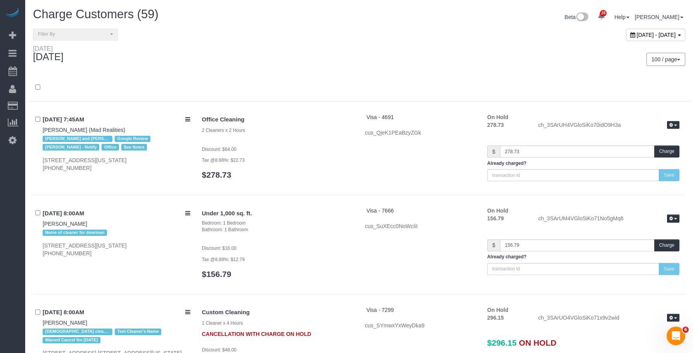
click at [384, 48] on div "100 / page 10 / page 20 / page 30 / page 40 / page 50 / page 100 / page" at bounding box center [525, 59] width 332 height 29
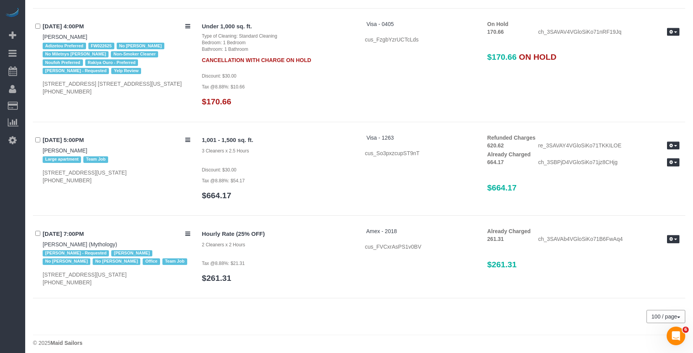
scroll to position [4953, 0]
